Goal: Information Seeking & Learning: Learn about a topic

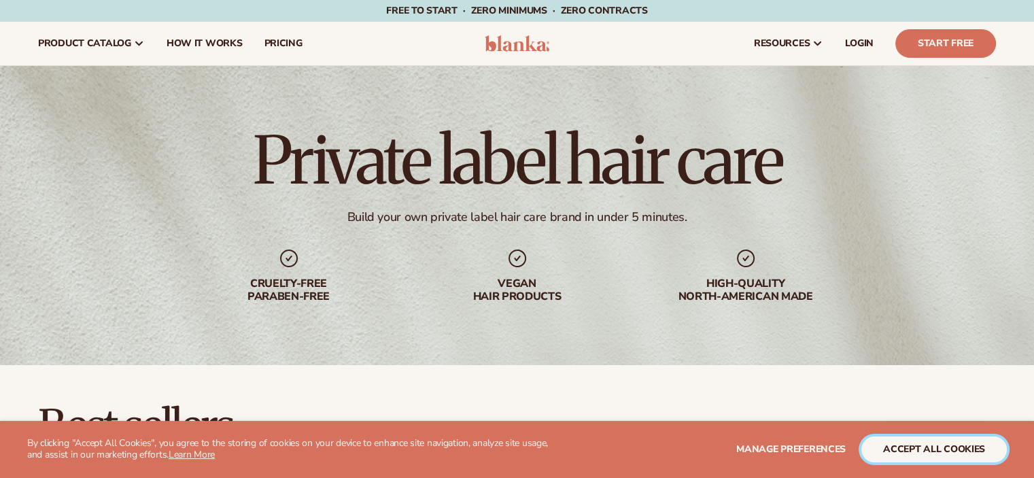
click at [899, 447] on button "accept all cookies" at bounding box center [933, 449] width 145 height 26
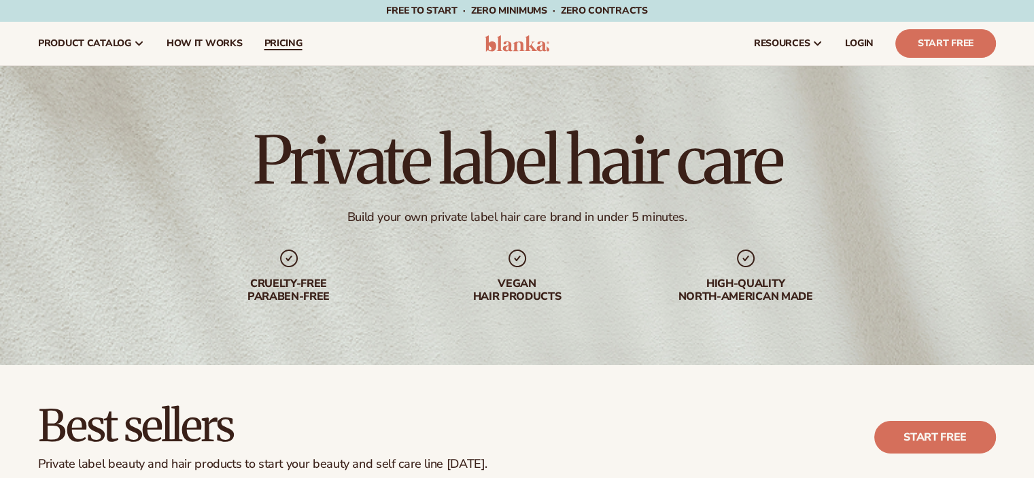
click at [291, 44] on span "pricing" at bounding box center [283, 43] width 38 height 11
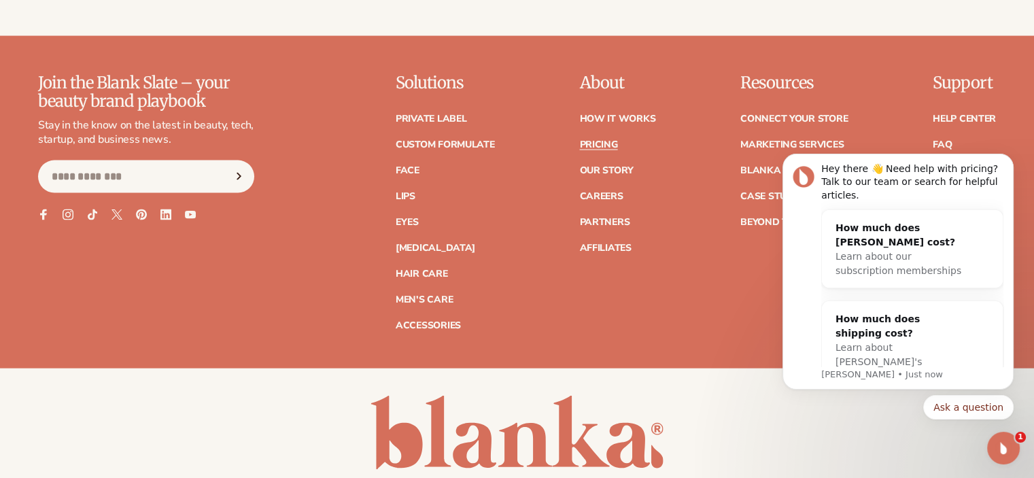
scroll to position [2975, 0]
